Goal: Task Accomplishment & Management: Complete application form

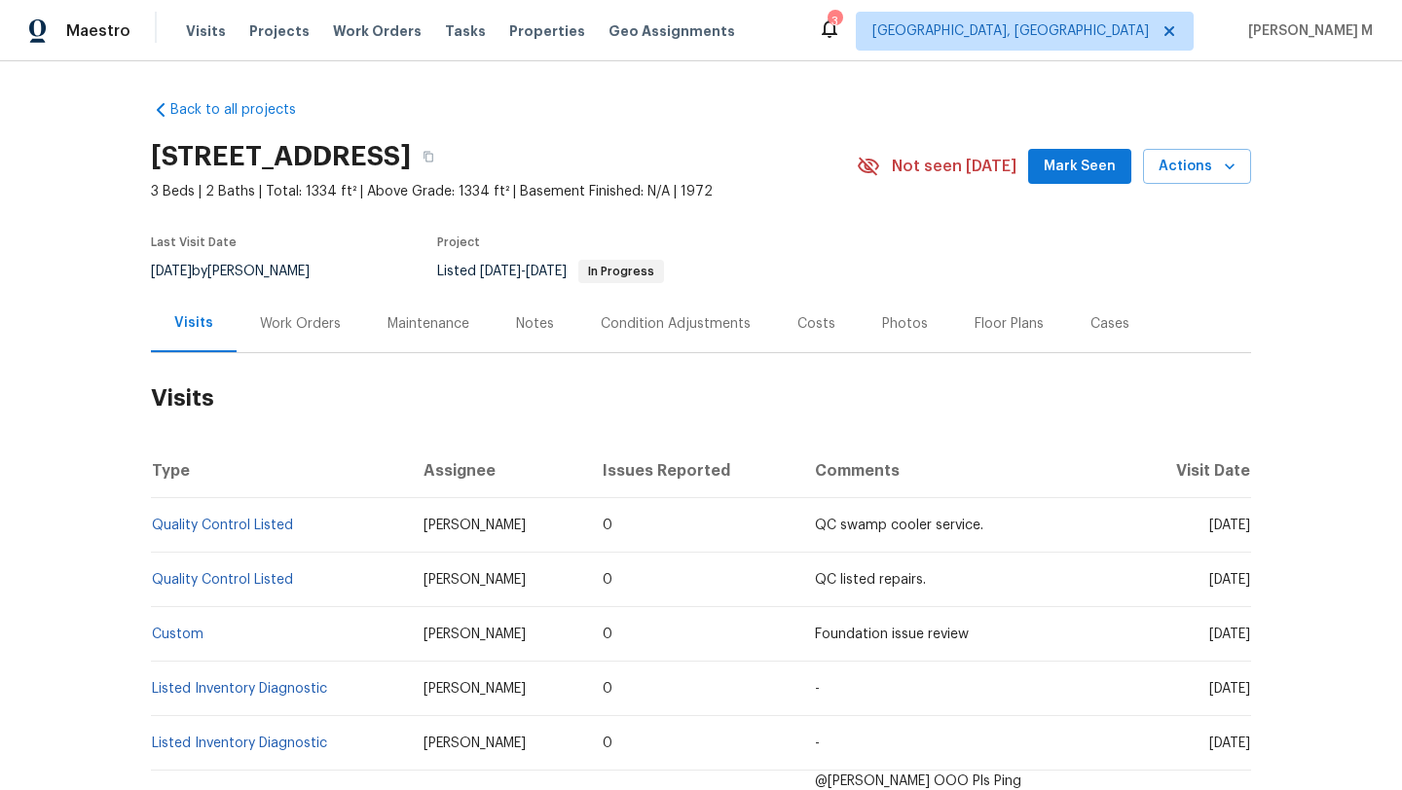
drag, startPoint x: 1158, startPoint y: 527, endPoint x: 1206, endPoint y: 527, distance: 47.7
click at [1209, 527] on span "[DATE]" at bounding box center [1229, 526] width 41 height 14
copy span "[DATE]"
click at [293, 311] on div "Work Orders" at bounding box center [301, 323] width 128 height 57
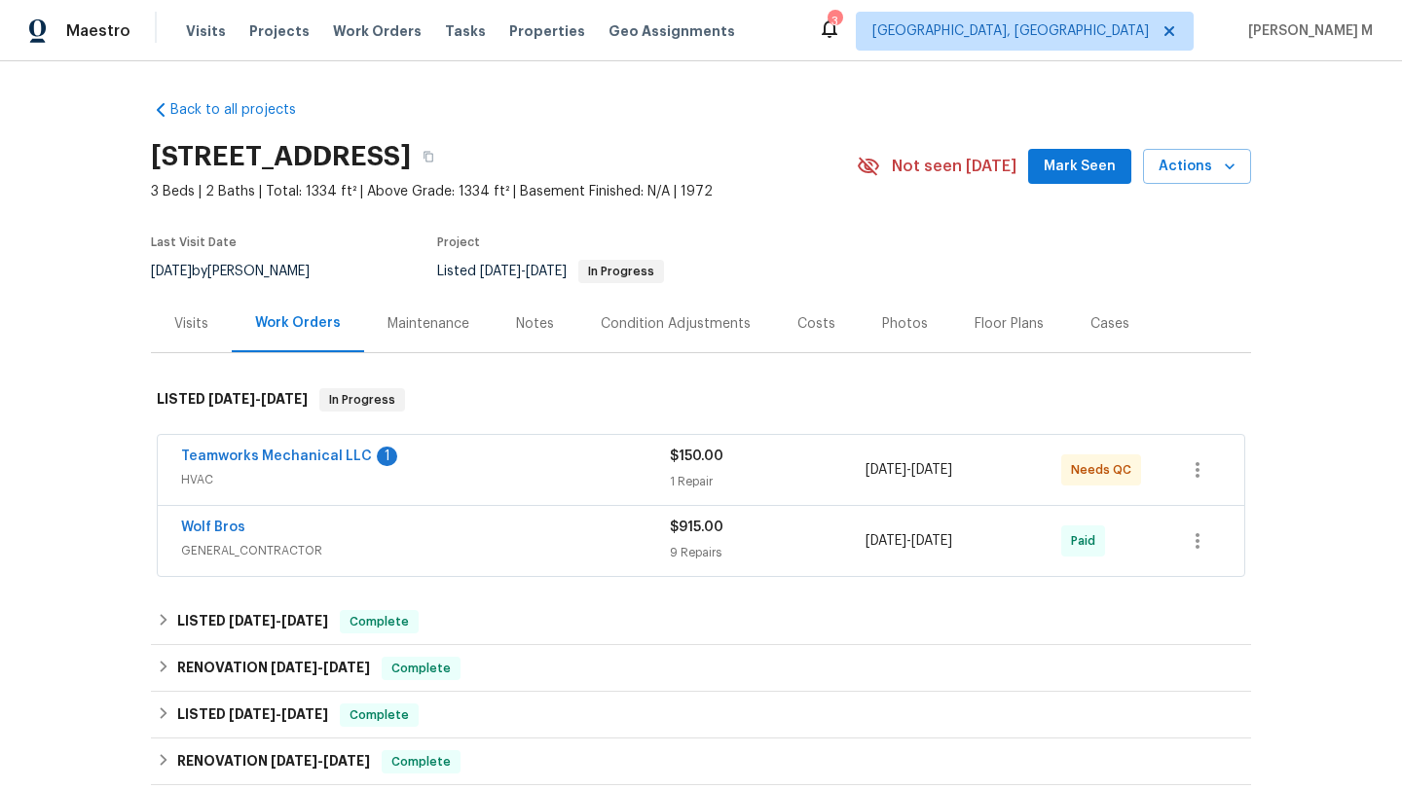
drag, startPoint x: 161, startPoint y: 461, endPoint x: 462, endPoint y: 461, distance: 301.8
click at [462, 461] on div "Teamworks Mechanical LLC 1 HVAC $150.00 1 Repair [DATE] - [DATE] Needs QC" at bounding box center [701, 470] width 1086 height 70
copy link "Teamworks Mecha"
click at [462, 461] on div "Teamworks Mechanical LLC 1" at bounding box center [425, 458] width 489 height 23
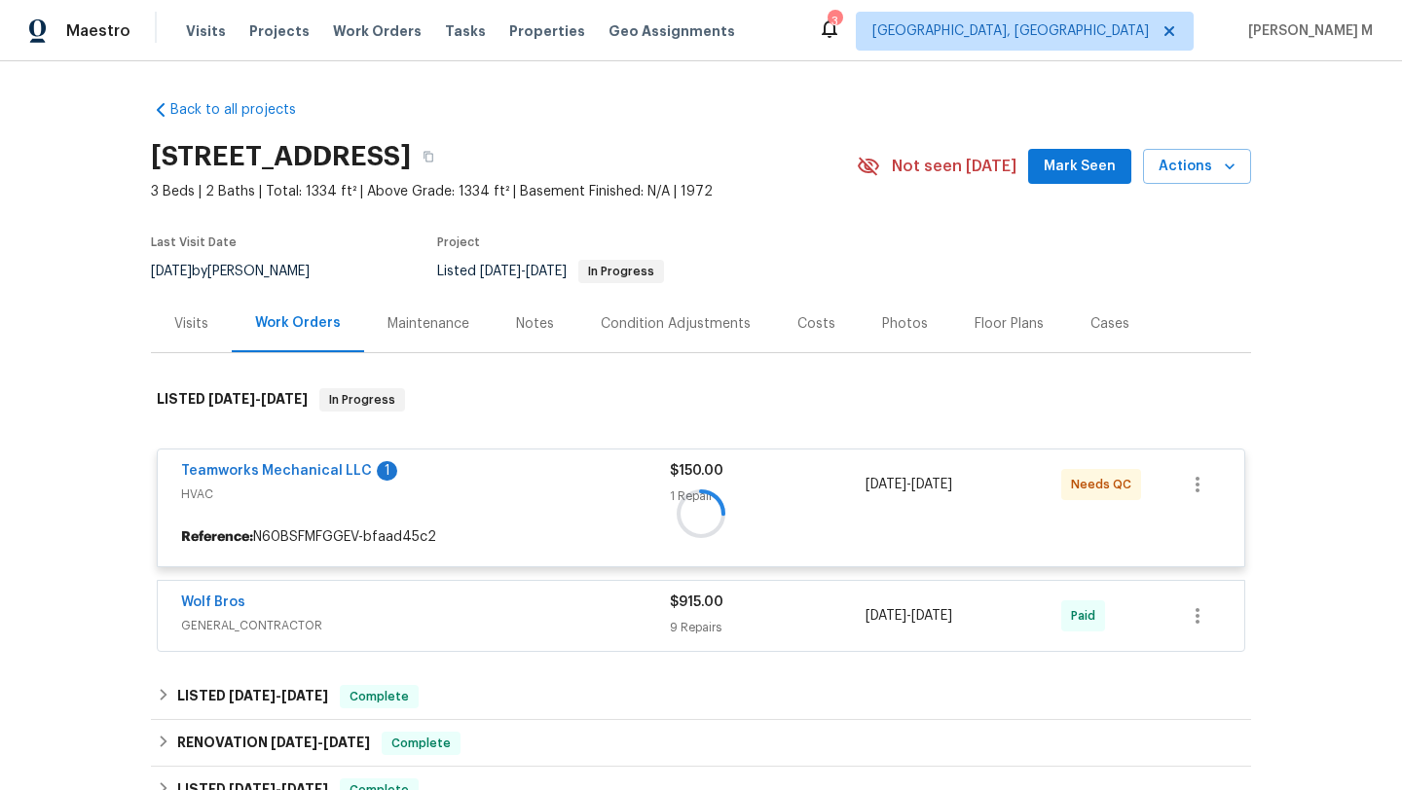
click at [152, 477] on div at bounding box center [701, 513] width 1100 height 289
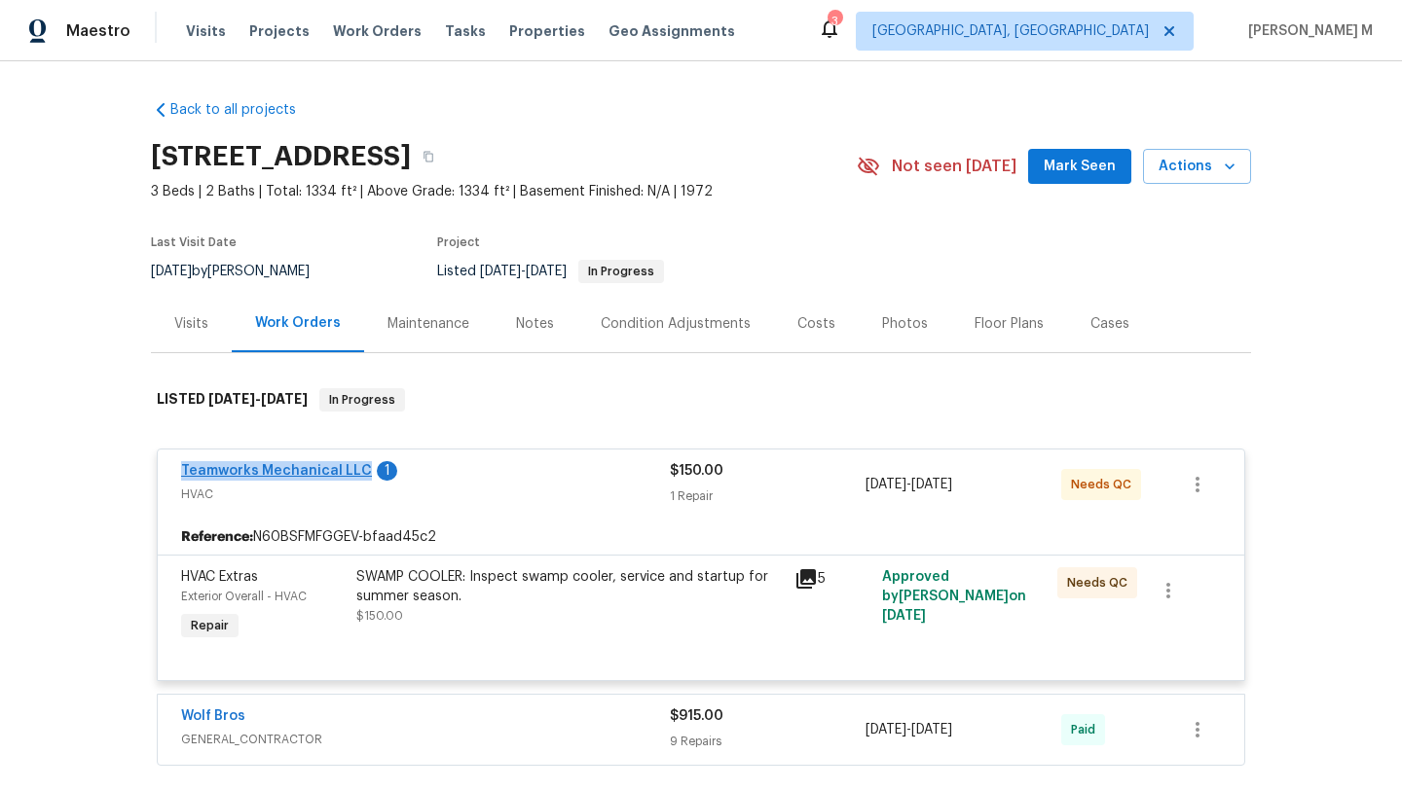
drag, startPoint x: 171, startPoint y: 471, endPoint x: 352, endPoint y: 471, distance: 181.1
click at [352, 471] on div "Teamworks Mechanical LLC 1 HVAC $150.00 1 Repair [DATE] - [DATE] Needs QC" at bounding box center [701, 485] width 1086 height 70
copy link "Teamworks Mechanical LLC"
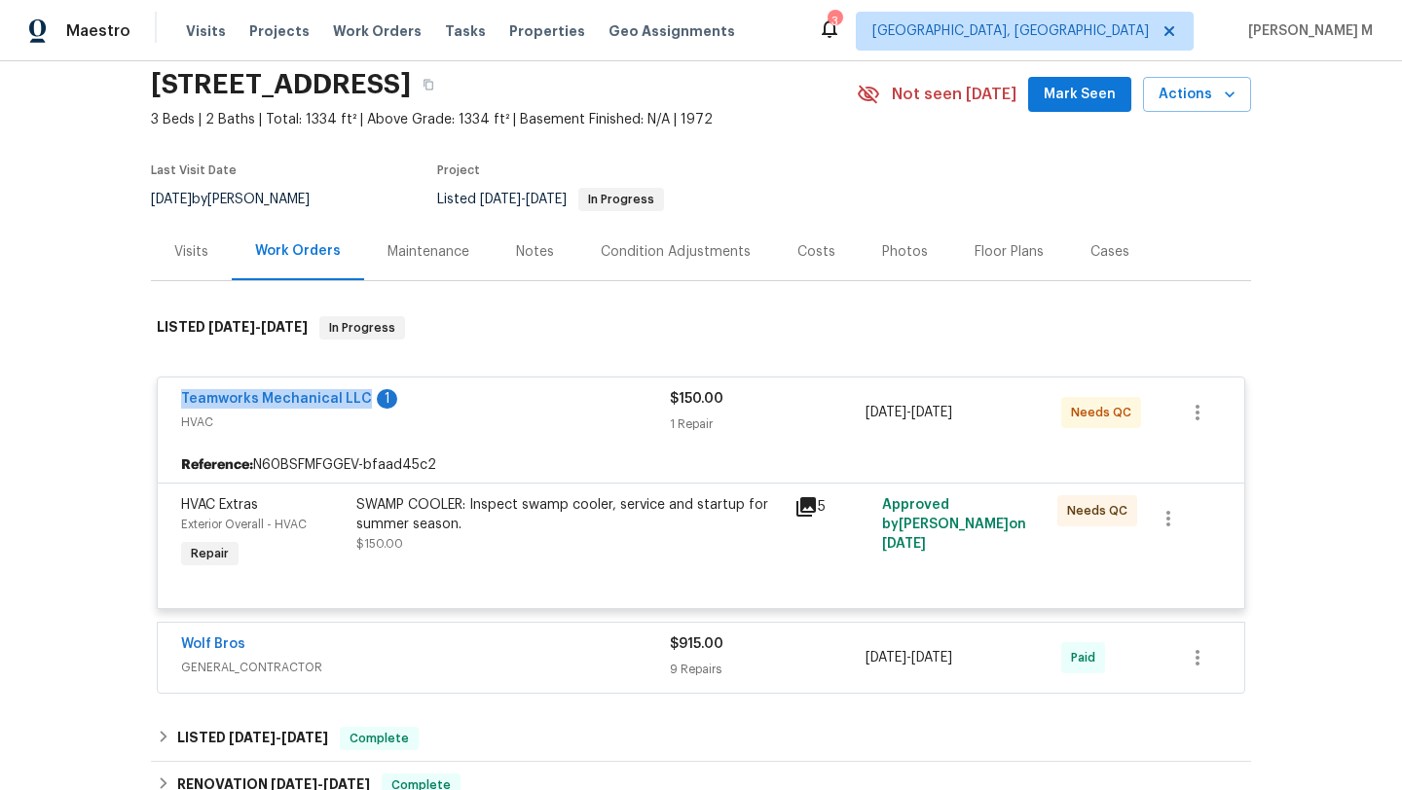
scroll to position [82, 0]
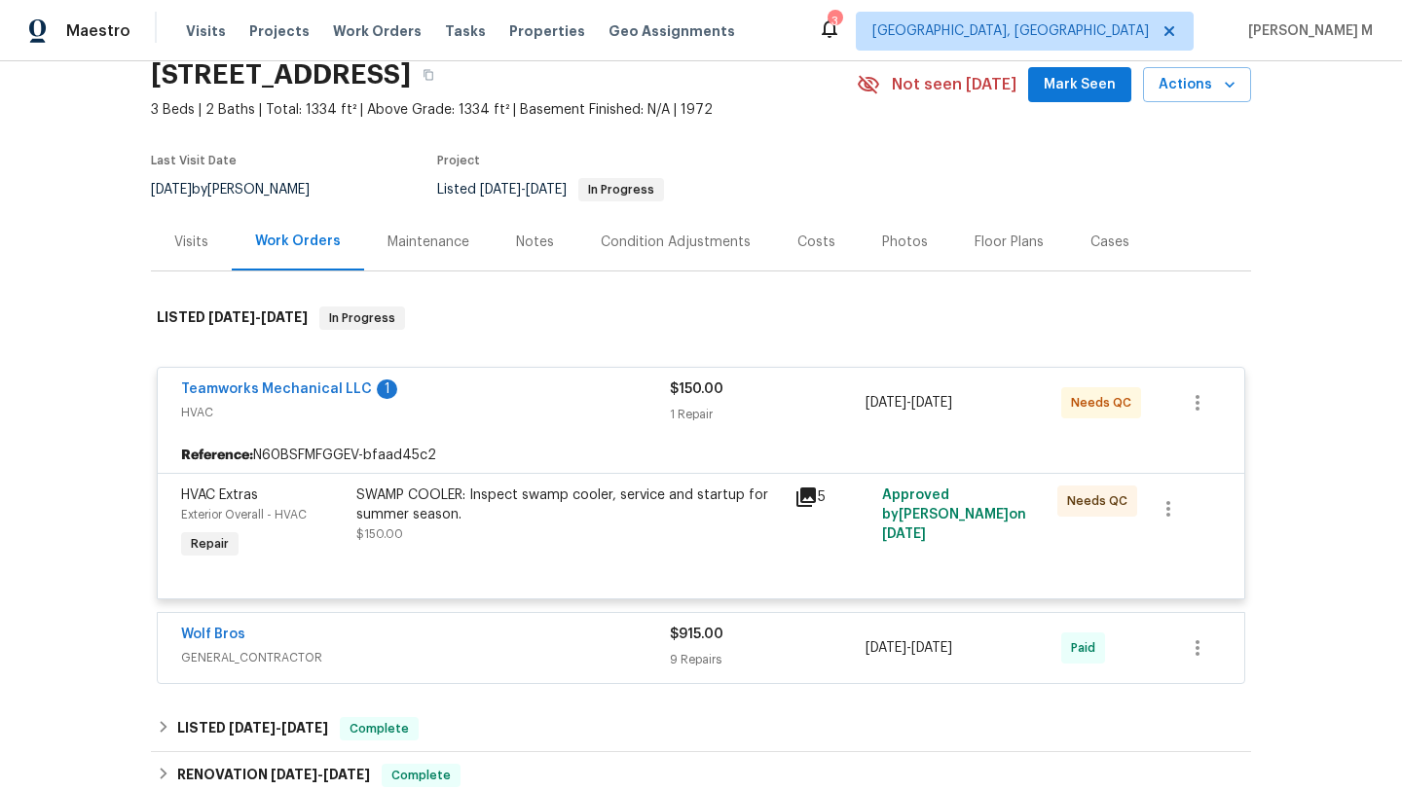
click at [195, 257] on div "Visits" at bounding box center [191, 241] width 81 height 57
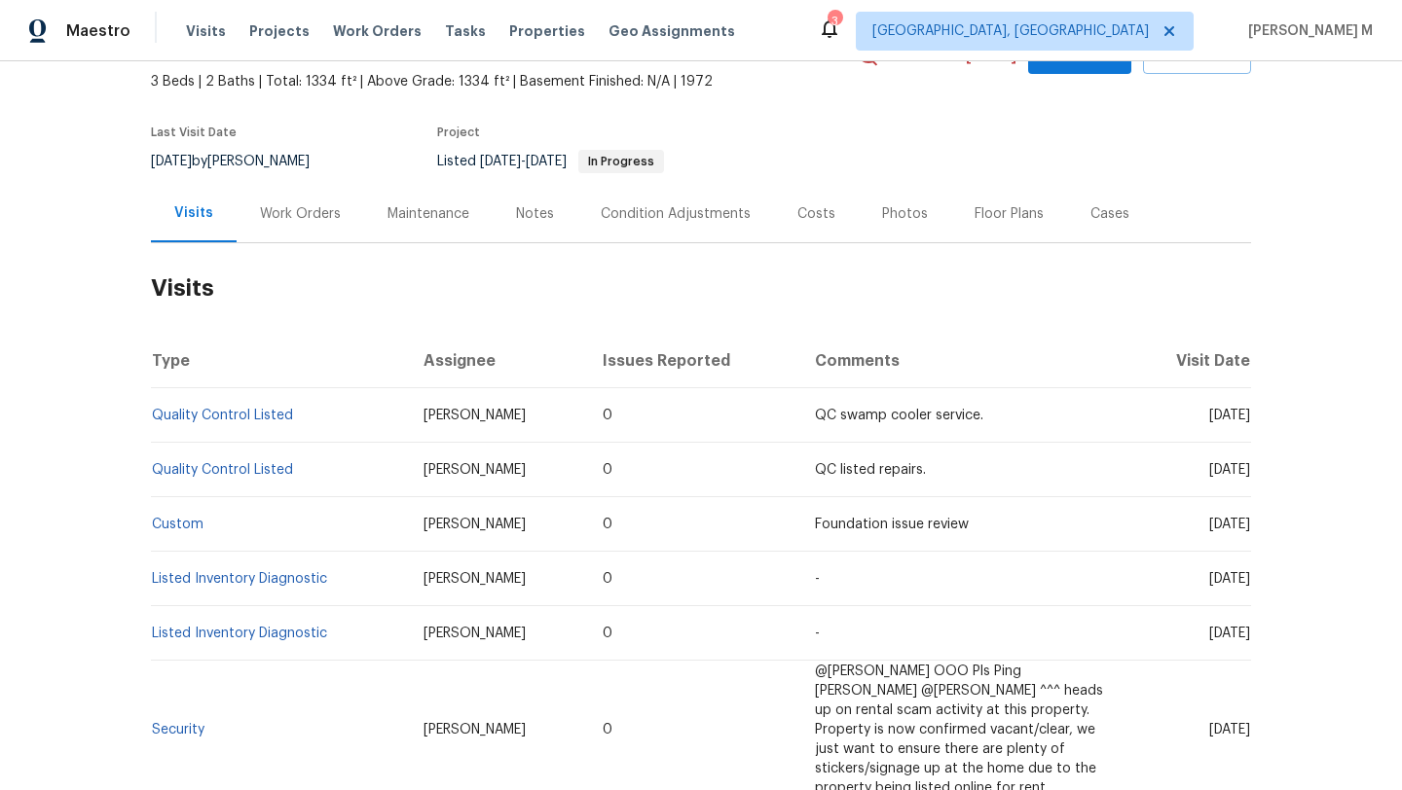
scroll to position [109, 0]
click at [1067, 212] on div "Cases" at bounding box center [1110, 214] width 86 height 57
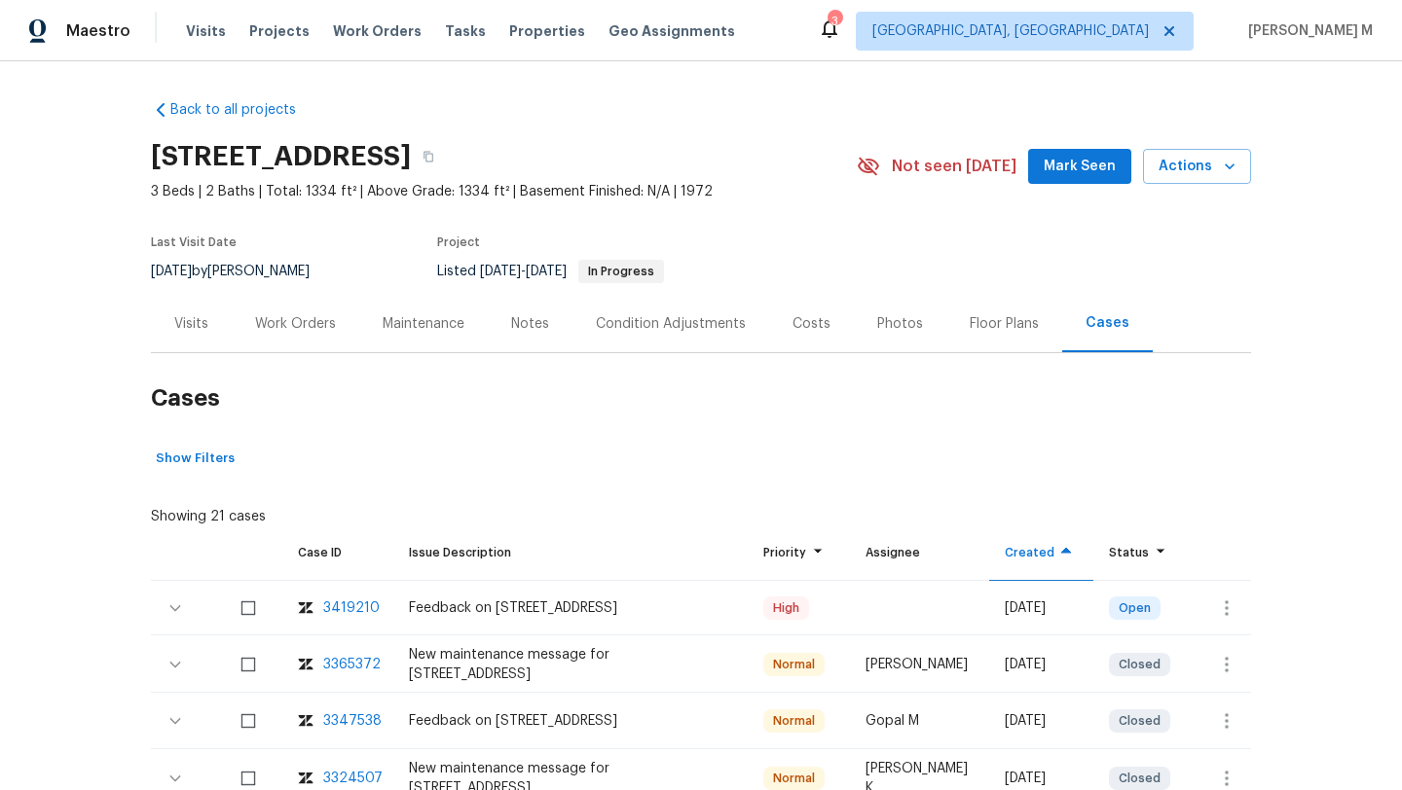
scroll to position [101, 0]
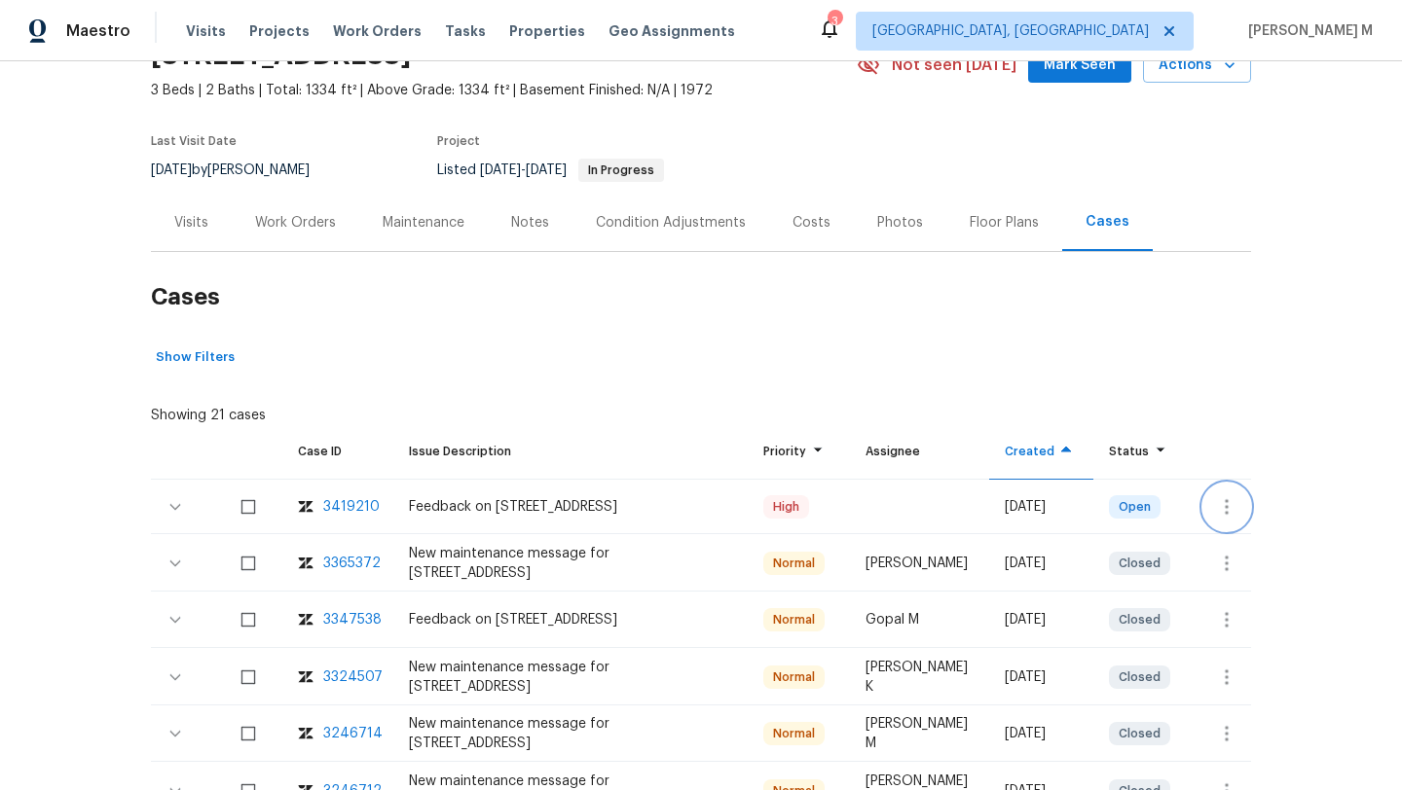
click at [1206, 498] on button "button" at bounding box center [1226, 507] width 47 height 47
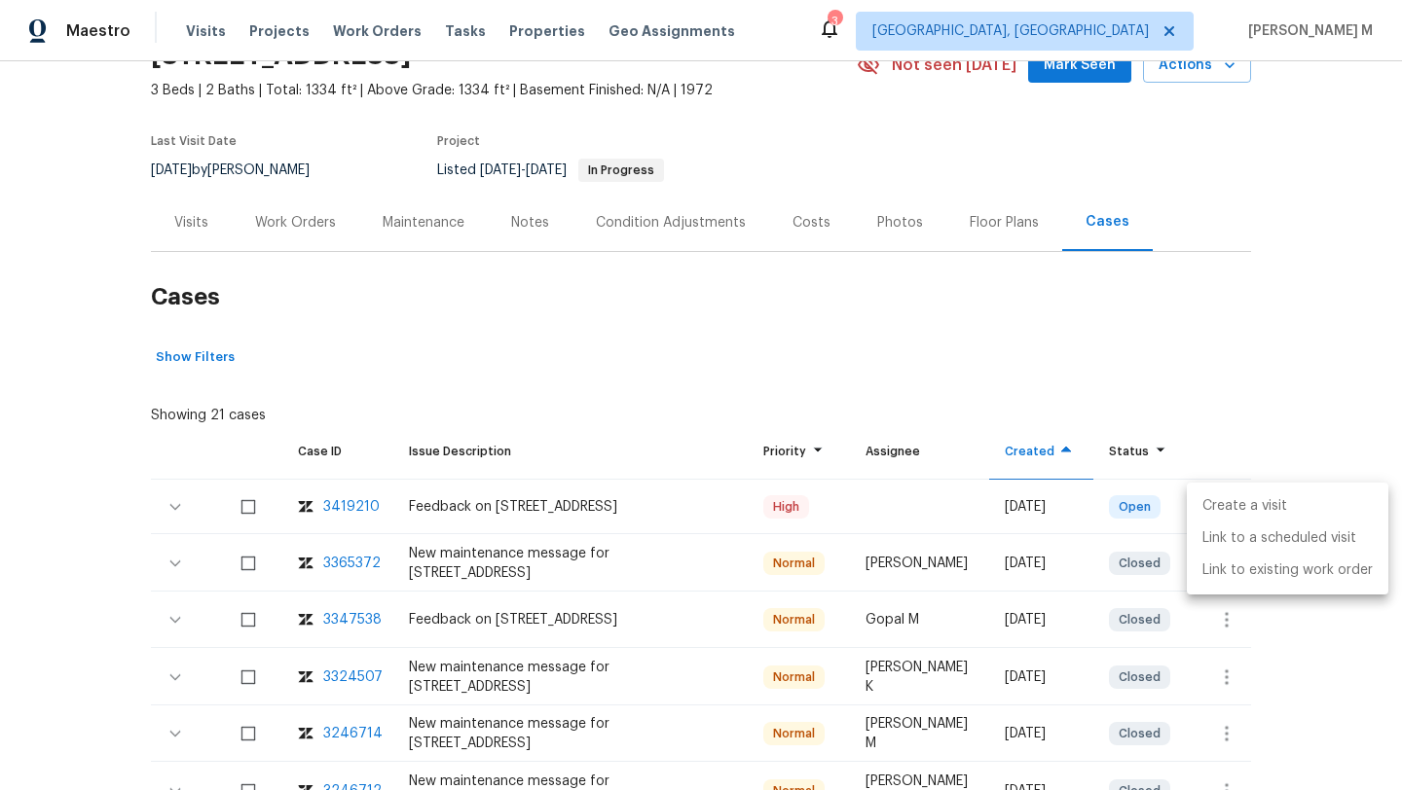
click at [1214, 505] on li "Create a visit" at bounding box center [1288, 507] width 202 height 32
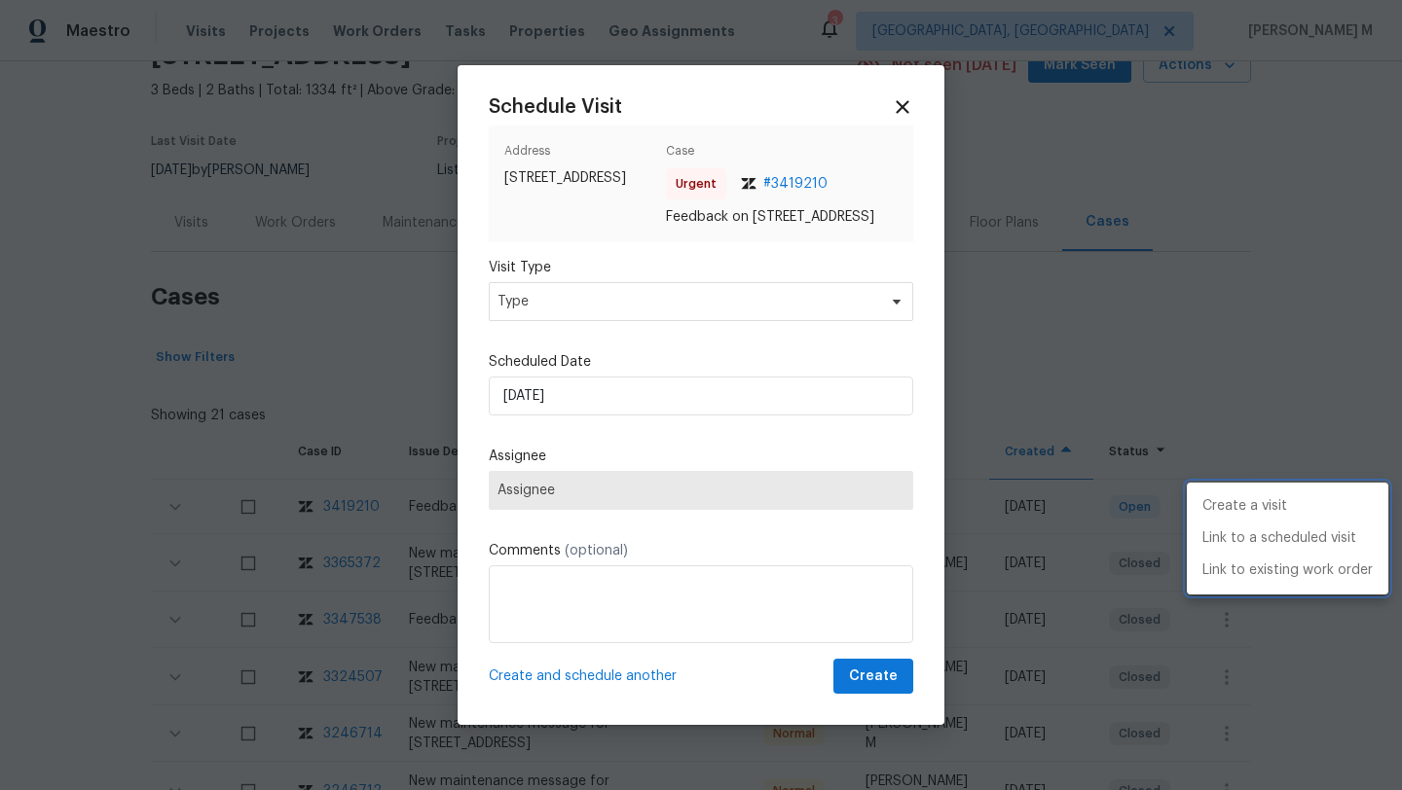
click at [756, 302] on div at bounding box center [701, 395] width 1402 height 790
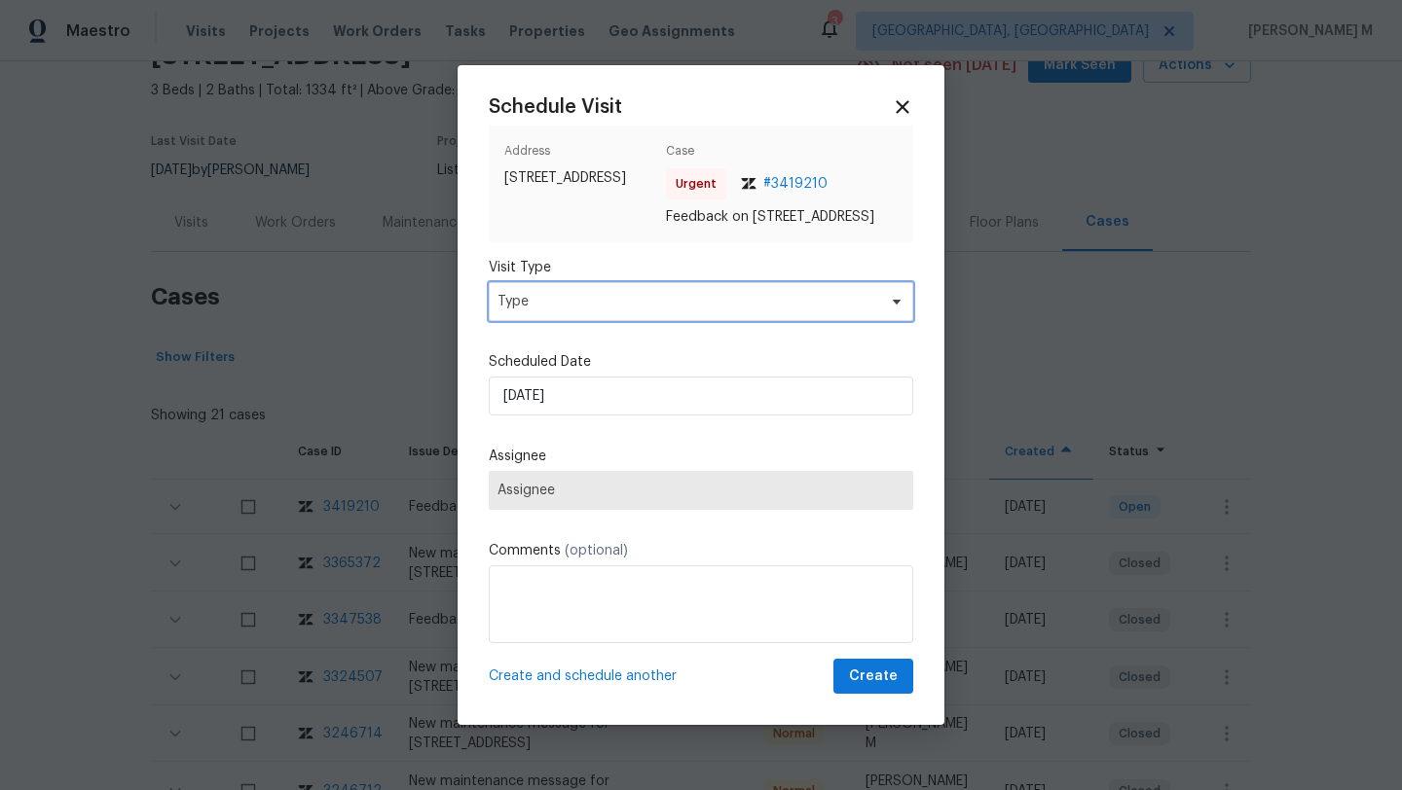
click at [756, 307] on span "Type" at bounding box center [686, 301] width 379 height 19
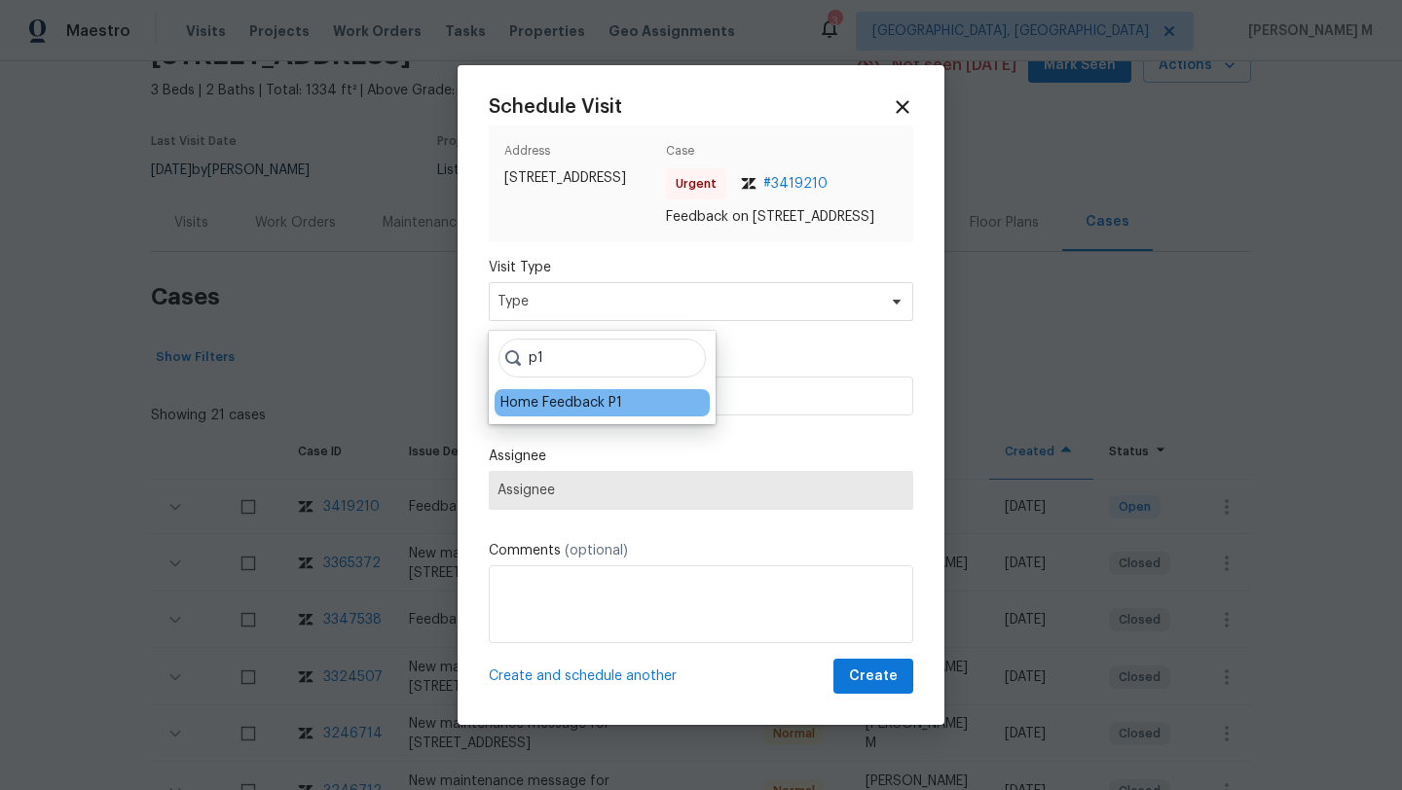
type input "p1"
click at [591, 401] on div "Home Feedback P1" at bounding box center [561, 402] width 122 height 19
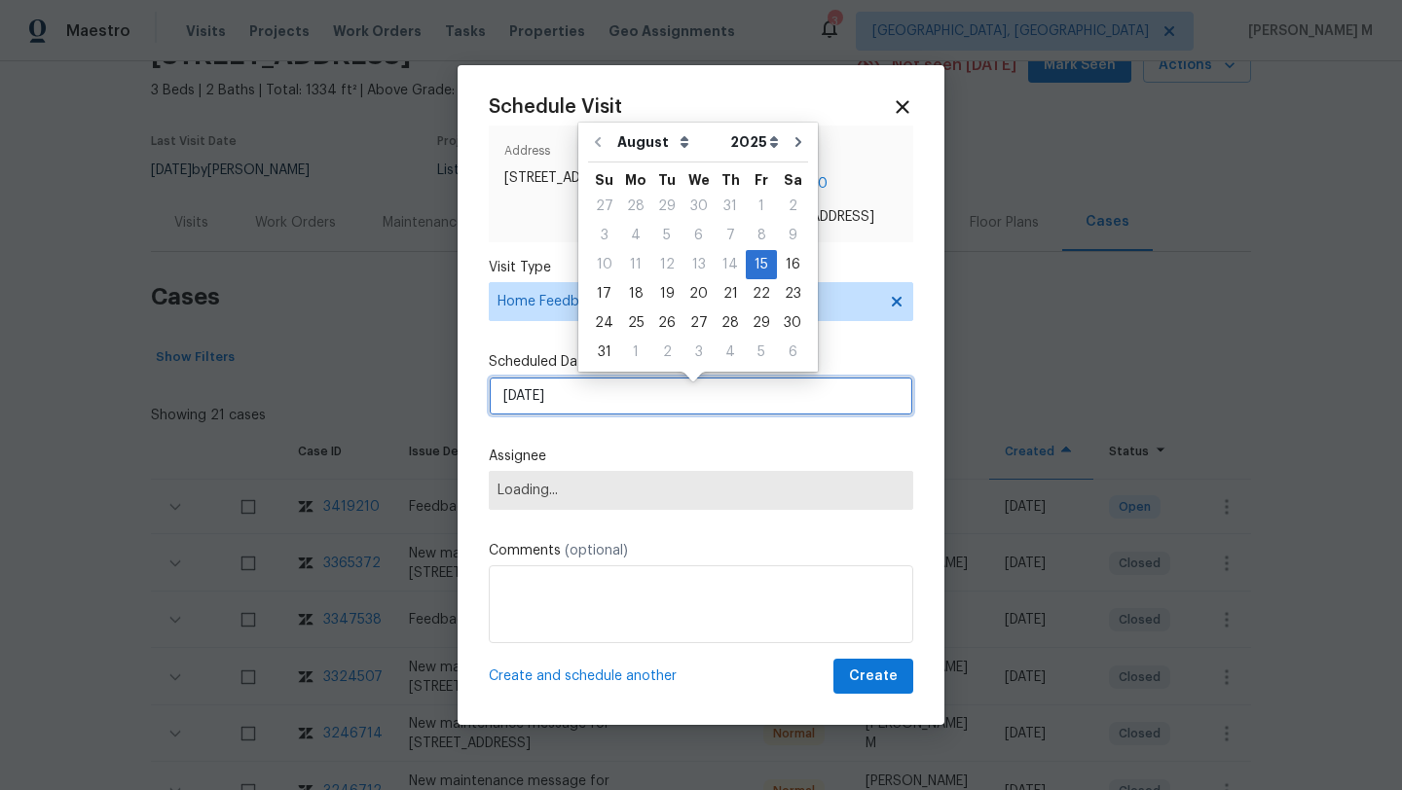
click at [591, 401] on input "[DATE]" at bounding box center [701, 396] width 424 height 39
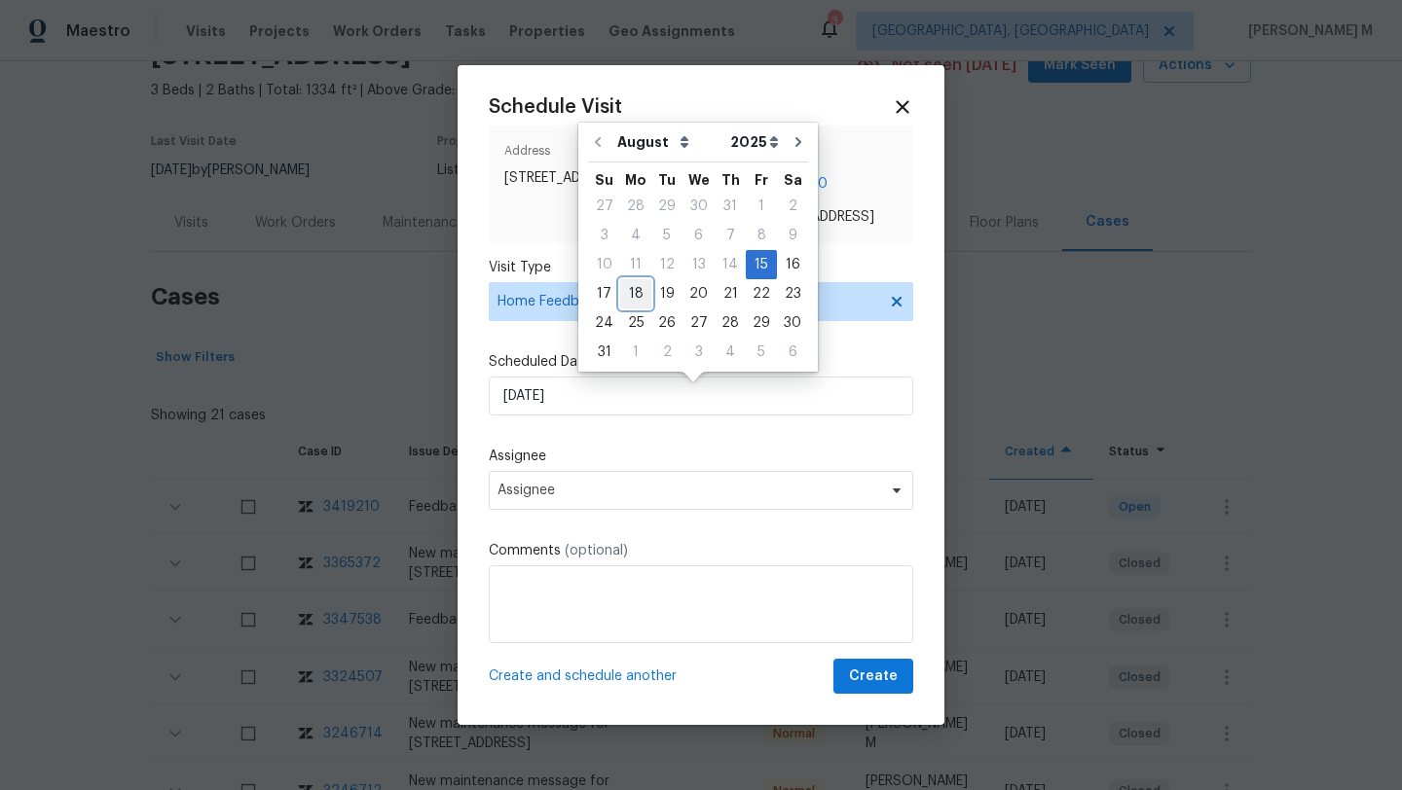
click at [635, 286] on div "18" at bounding box center [635, 293] width 31 height 27
type input "[DATE]"
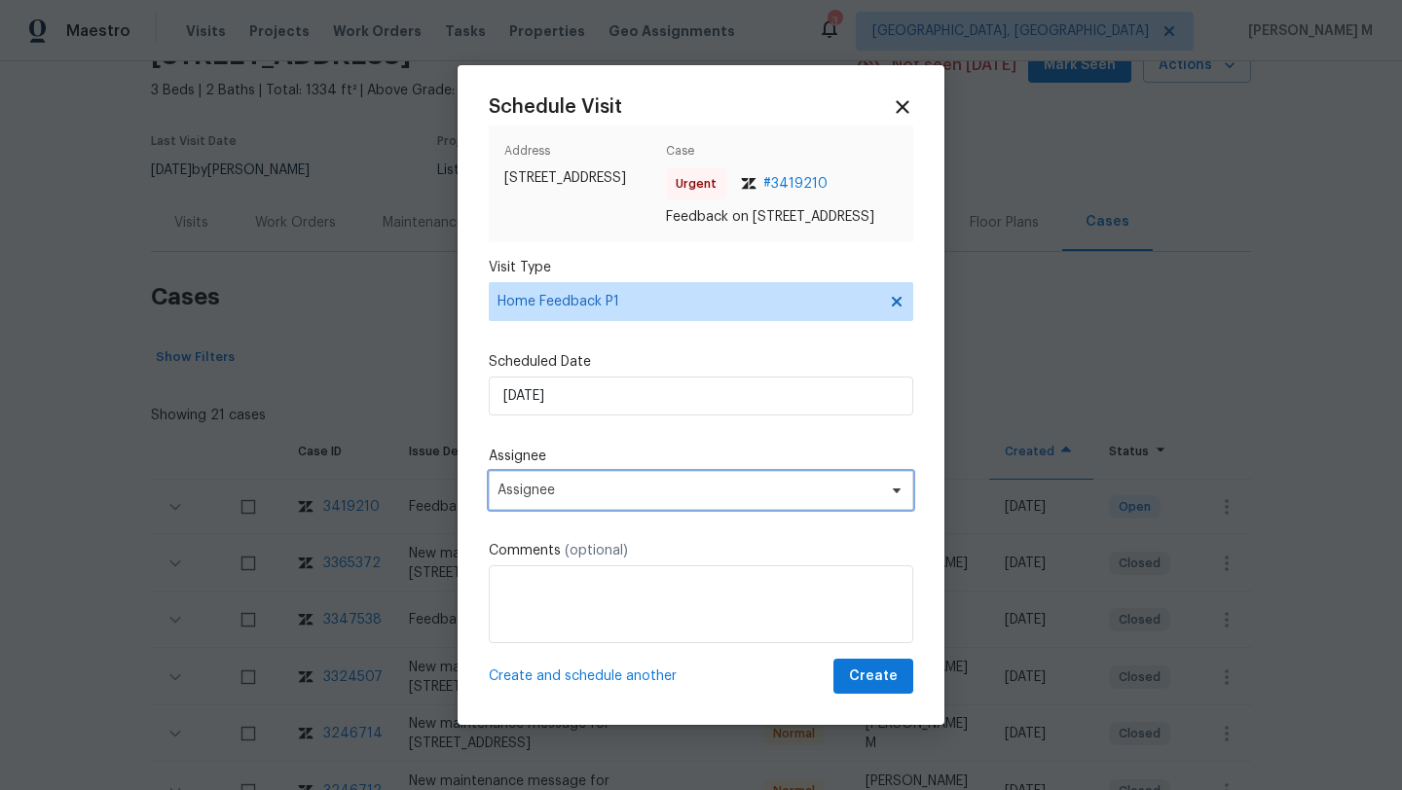
click at [560, 498] on span "Assignee" at bounding box center [688, 491] width 382 height 16
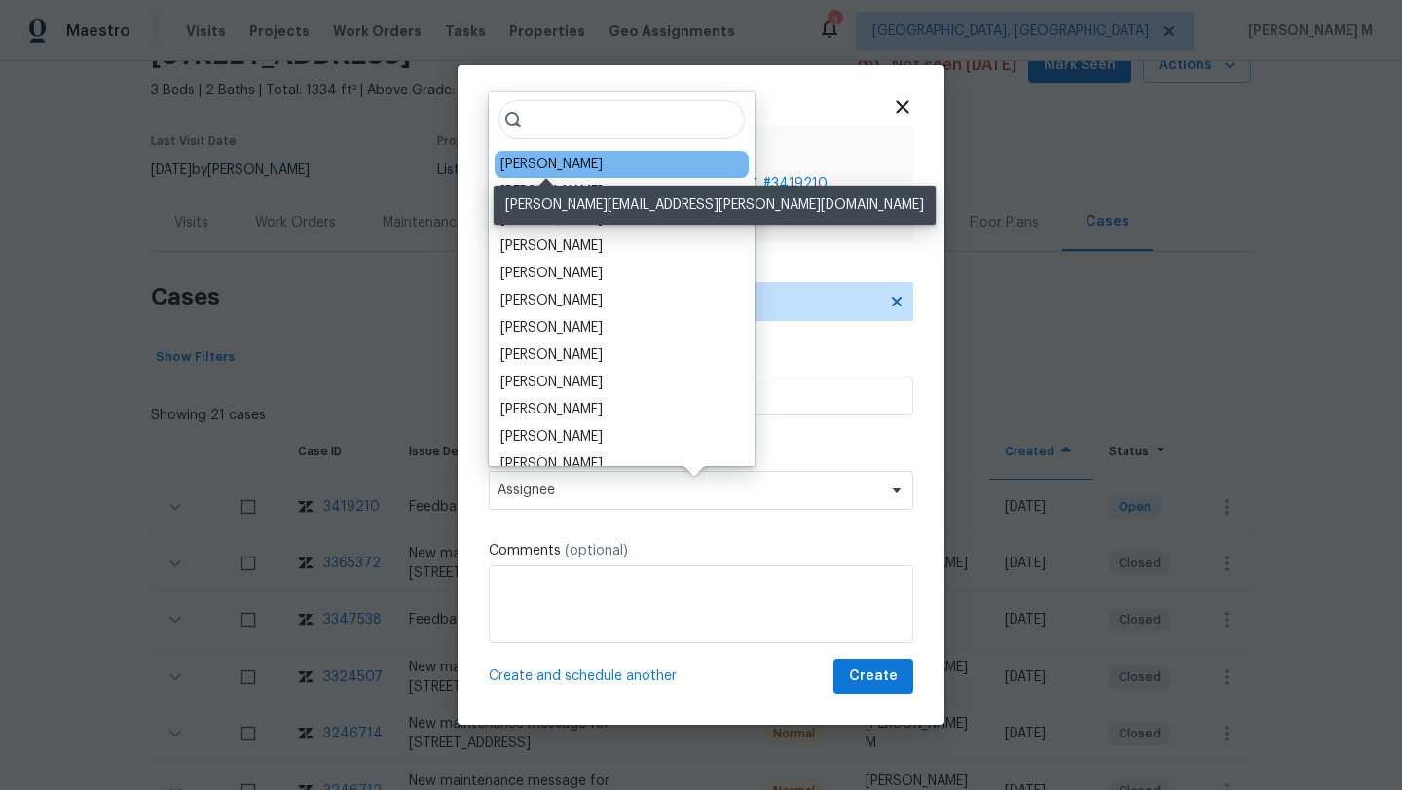
click at [563, 169] on div "[PERSON_NAME]" at bounding box center [551, 164] width 102 height 19
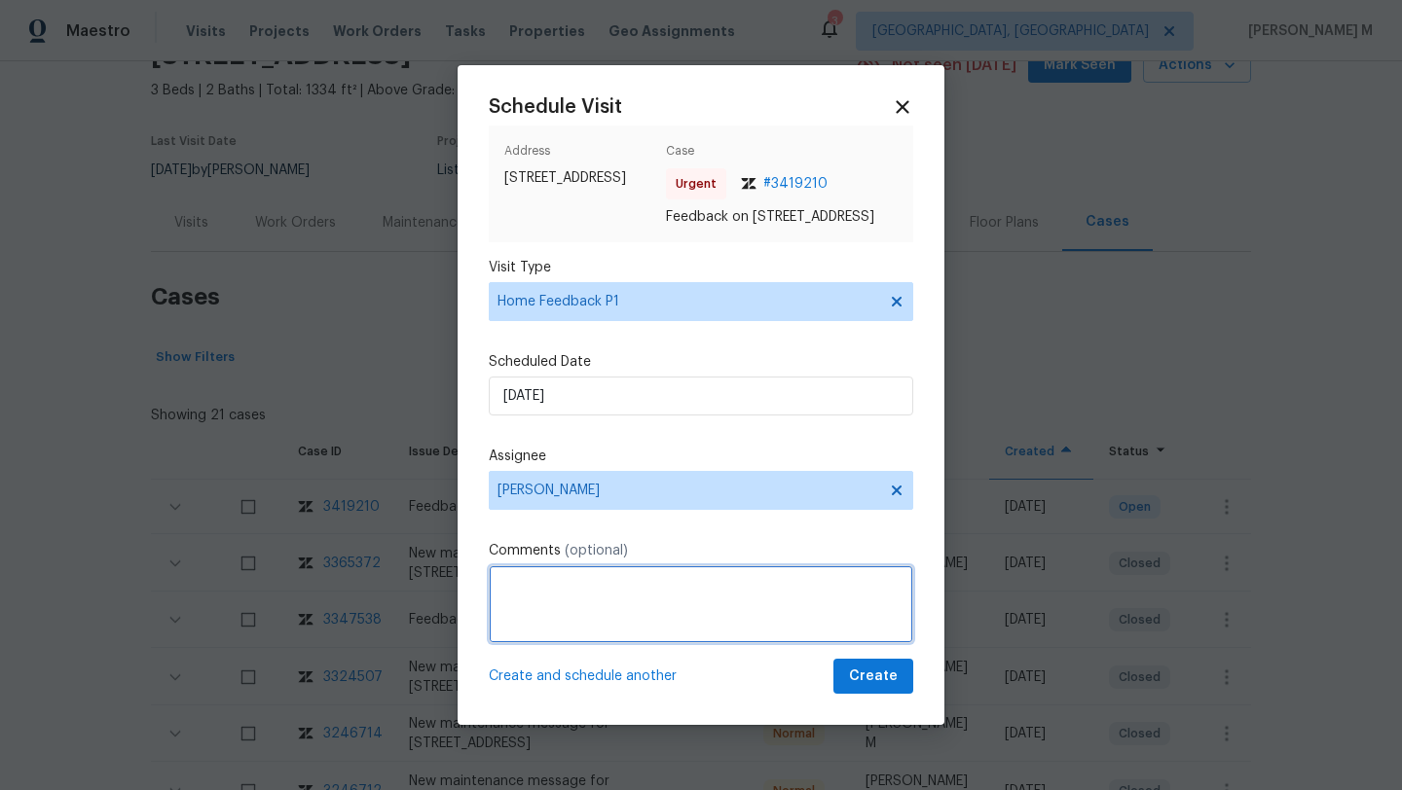
click at [551, 600] on textarea at bounding box center [701, 605] width 424 height 78
paste textarea "Smelled"
paste textarea "bird"
click at [835, 596] on textarea "We received a message stating "Smelled like bird" Kinldy" at bounding box center [701, 605] width 424 height 78
drag, startPoint x: 822, startPoint y: 595, endPoint x: 858, endPoint y: 595, distance: 36.0
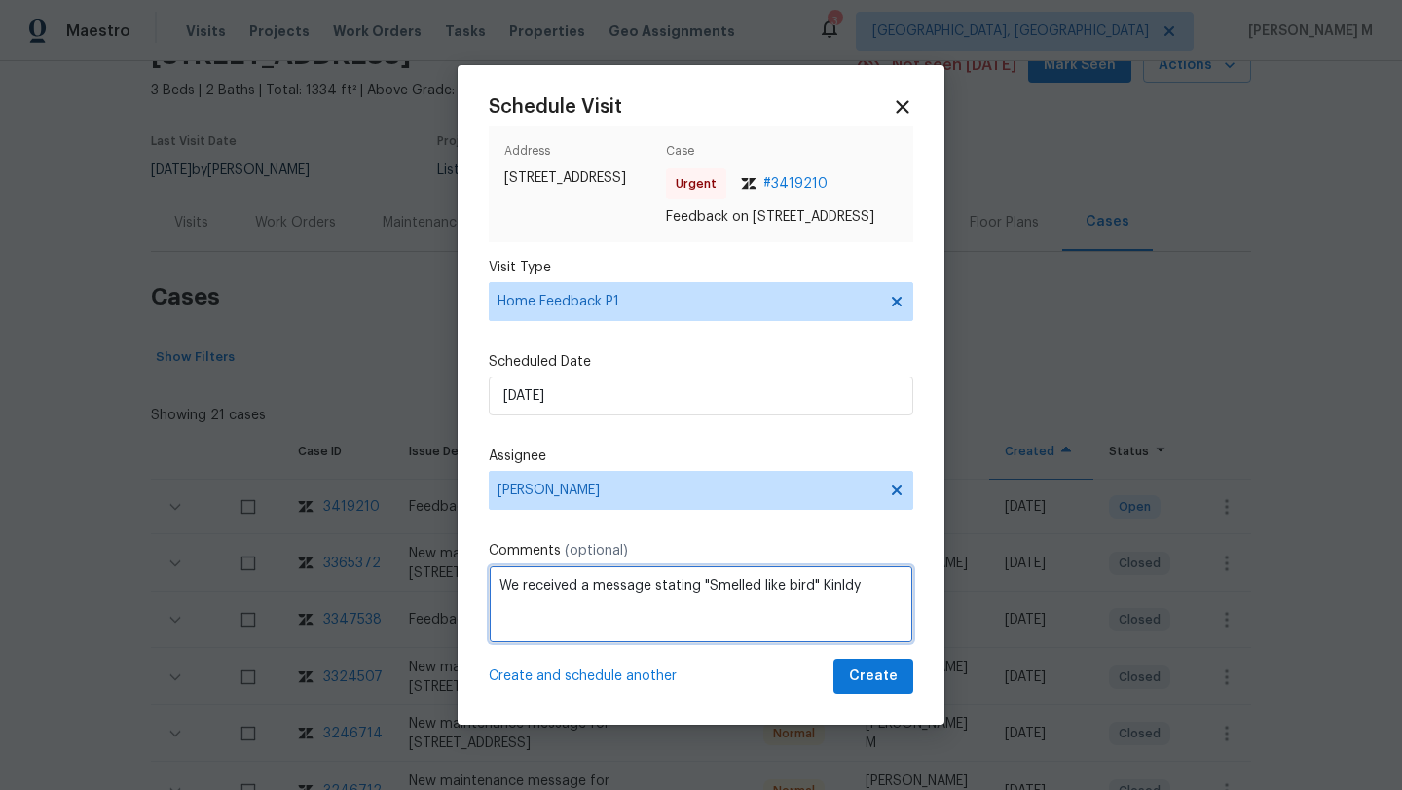
click at [858, 595] on textarea "We received a message stating "Smelled like bird" Kinldy" at bounding box center [701, 605] width 424 height 78
paste textarea "Kindly complete the visit and update if any WO needs to be created. Thank you"
type textarea "We received a message stating "Smelled like bird." Kindly complete the visit an…"
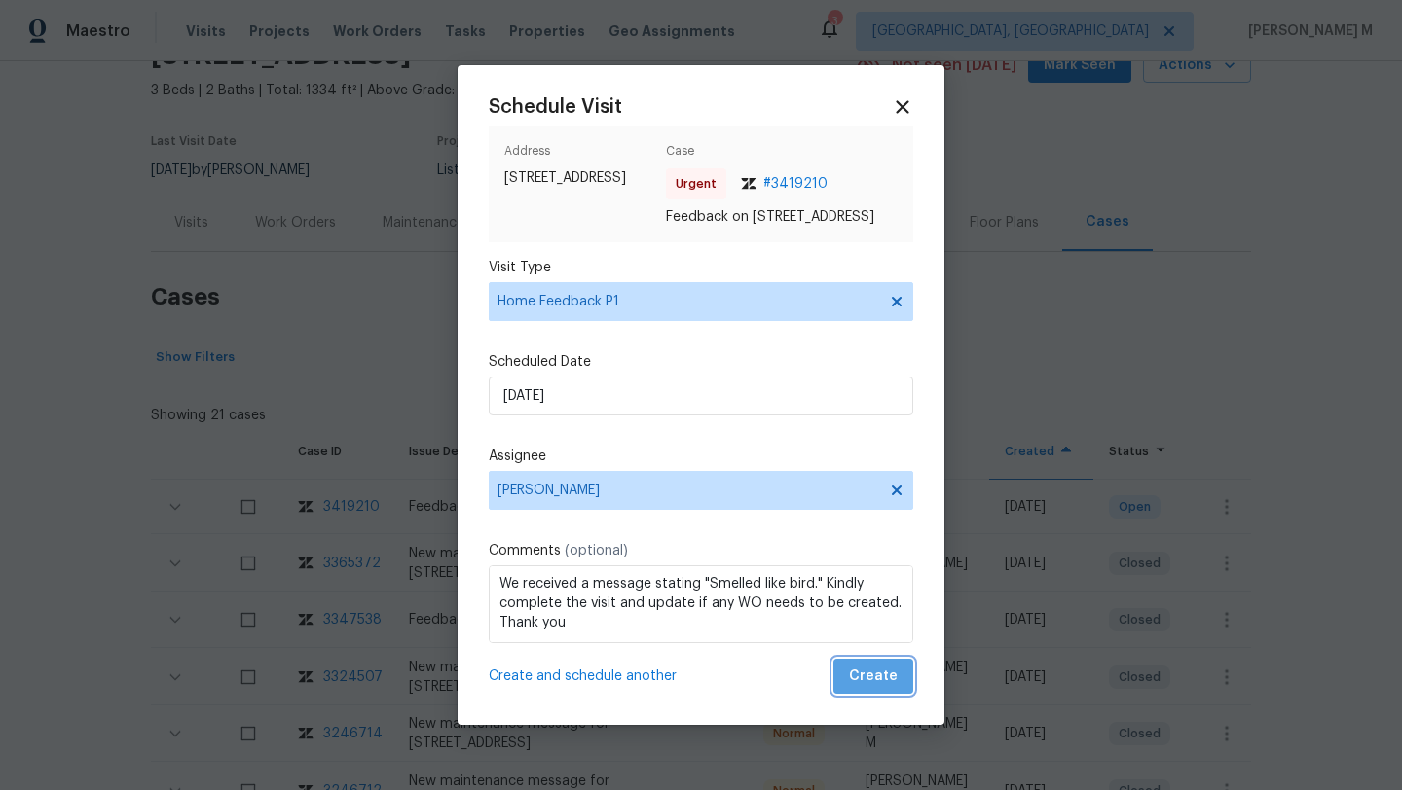
click at [869, 678] on span "Create" at bounding box center [873, 677] width 49 height 24
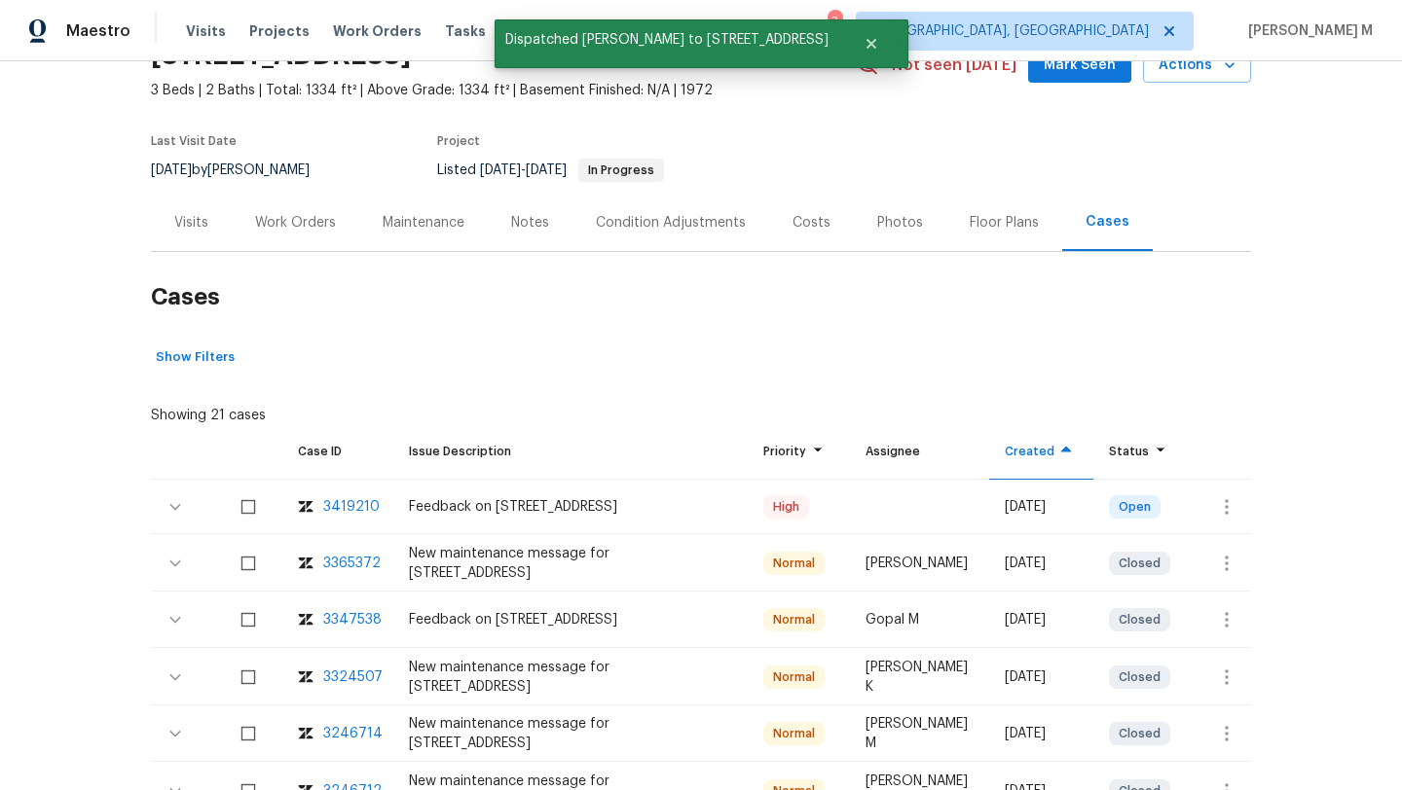
click at [195, 236] on div "Visits" at bounding box center [191, 222] width 81 height 57
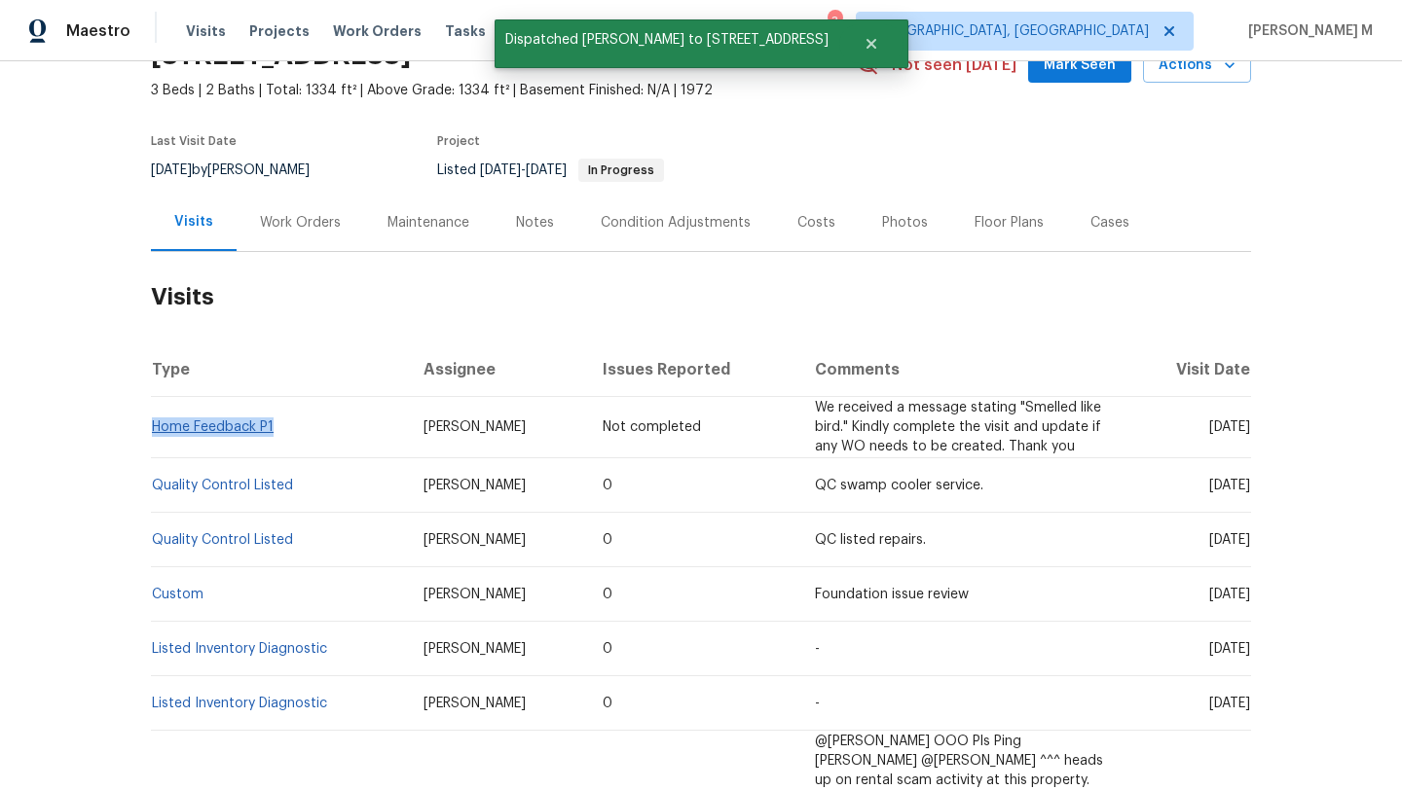
drag, startPoint x: 282, startPoint y: 430, endPoint x: 149, endPoint y: 429, distance: 133.4
click at [151, 429] on td "Home Feedback P1" at bounding box center [279, 427] width 257 height 61
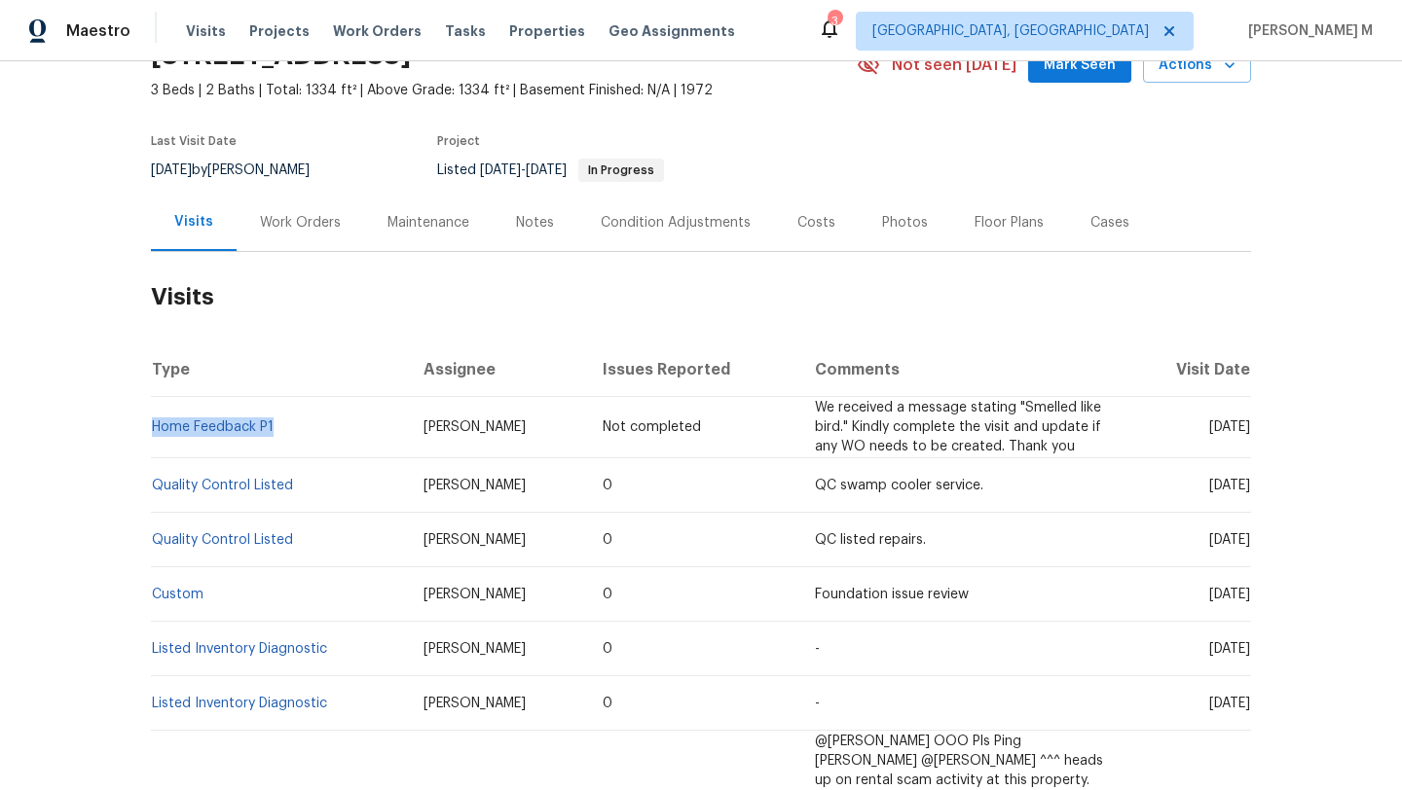
copy link "Home Feedback P1"
drag, startPoint x: 397, startPoint y: 425, endPoint x: 514, endPoint y: 425, distance: 116.8
click at [514, 425] on td "[PERSON_NAME]" at bounding box center [497, 427] width 179 height 61
copy span "[PERSON_NAME]"
drag, startPoint x: 1165, startPoint y: 428, endPoint x: 1205, endPoint y: 428, distance: 39.9
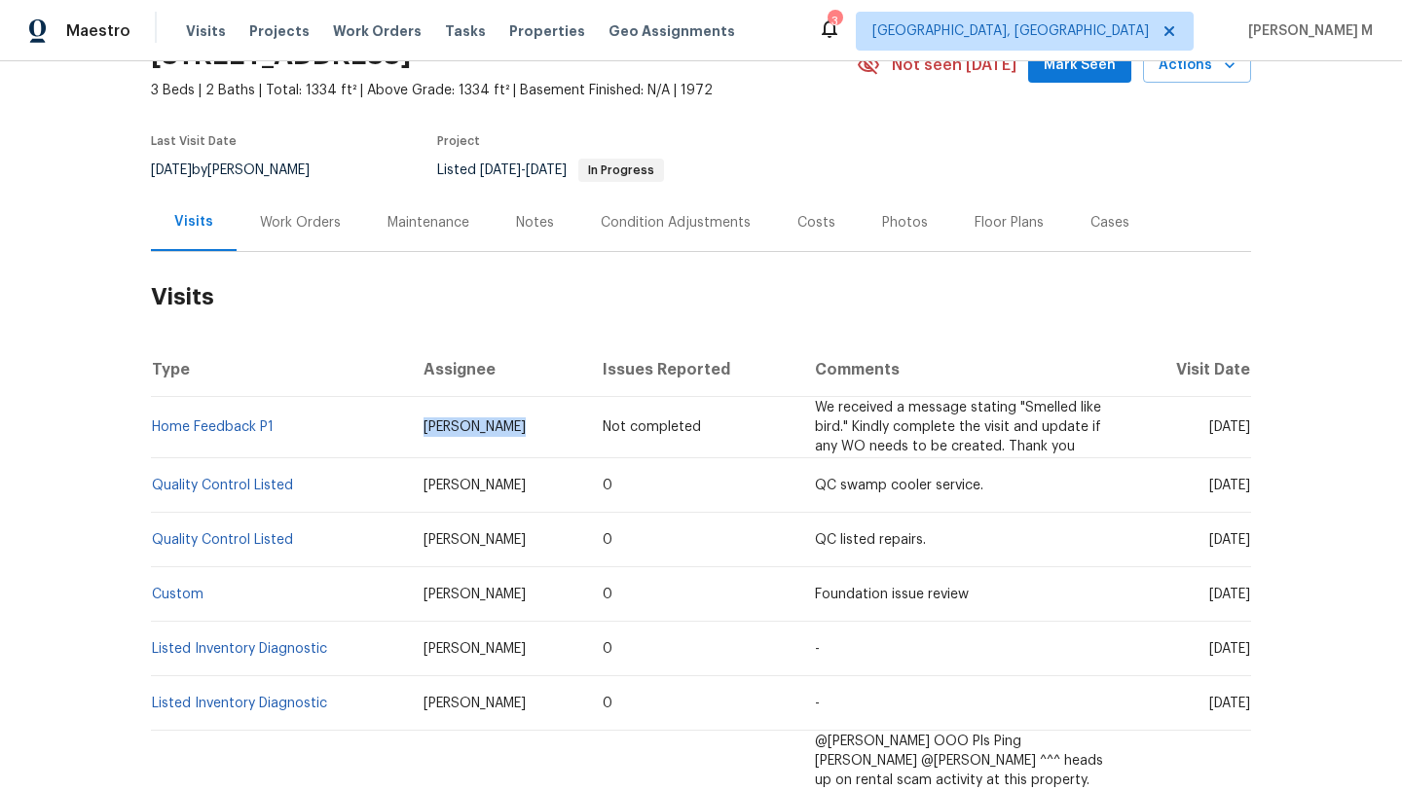
click at [1209, 428] on span "[DATE]" at bounding box center [1229, 428] width 41 height 14
copy span "[DATE]"
